Goal: Go to known website: Go to known website

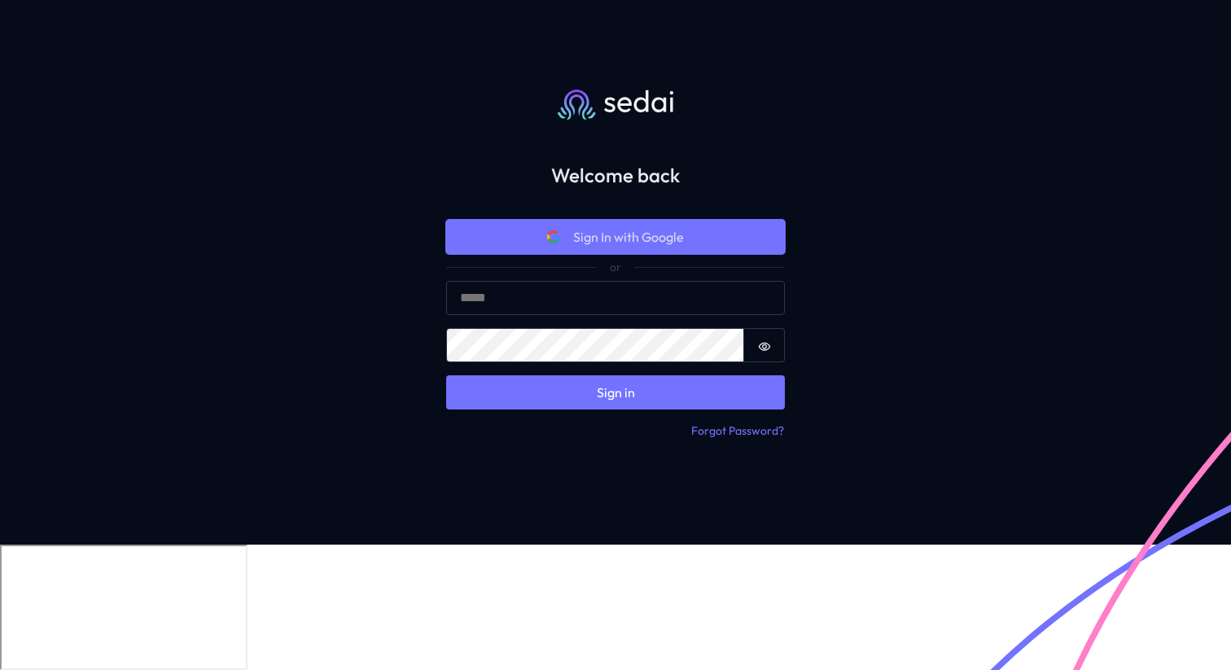
click at [650, 247] on span "Sign In with Google" at bounding box center [628, 237] width 111 height 20
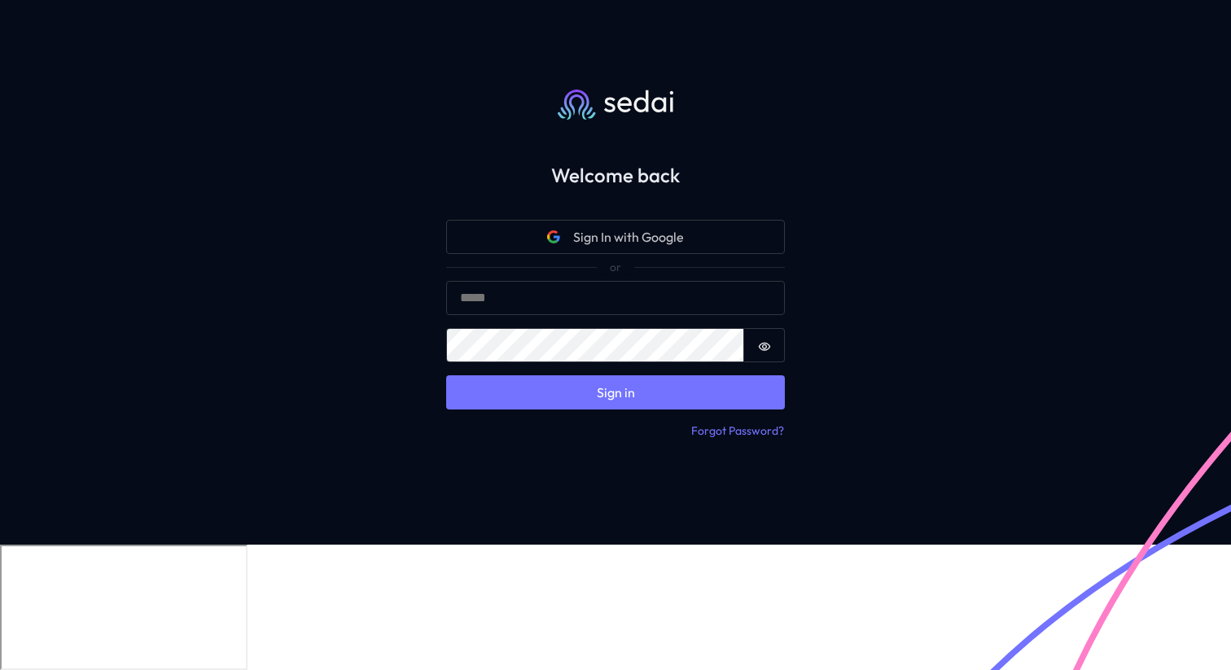
click at [889, 236] on div "Welcome back Sign In with Google Sign in Email Password Password is hidden Sign…" at bounding box center [615, 272] width 1231 height 545
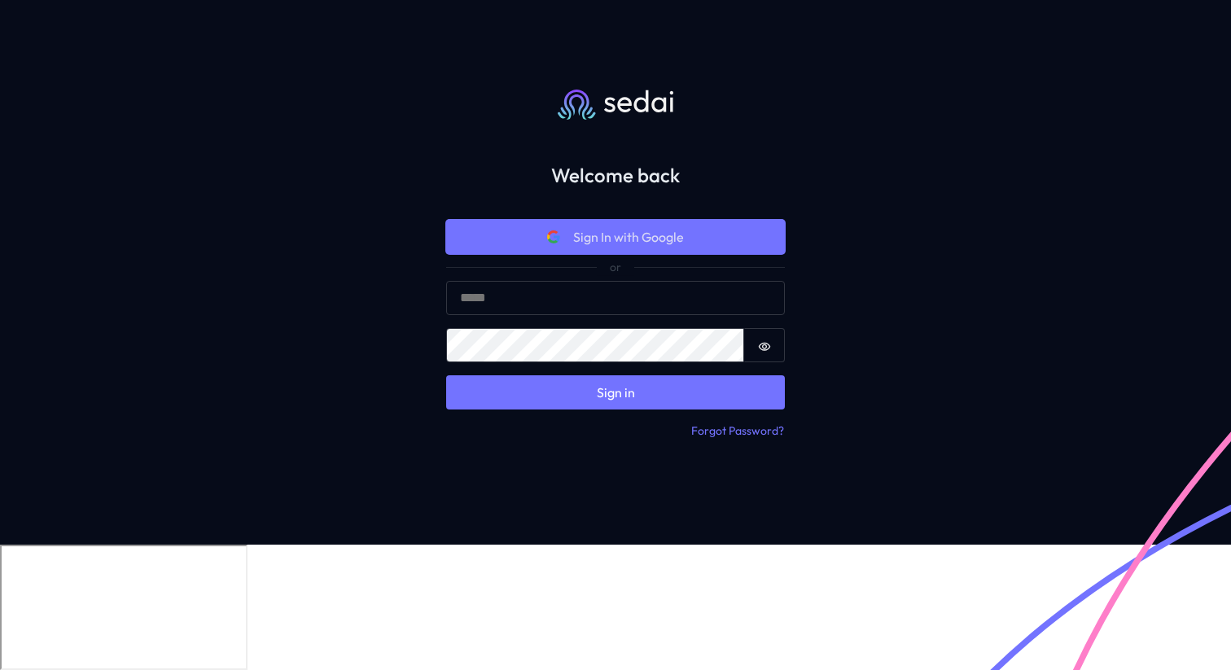
click at [655, 254] on button "Sign In with Google" at bounding box center [615, 237] width 339 height 34
